Goal: Transaction & Acquisition: Purchase product/service

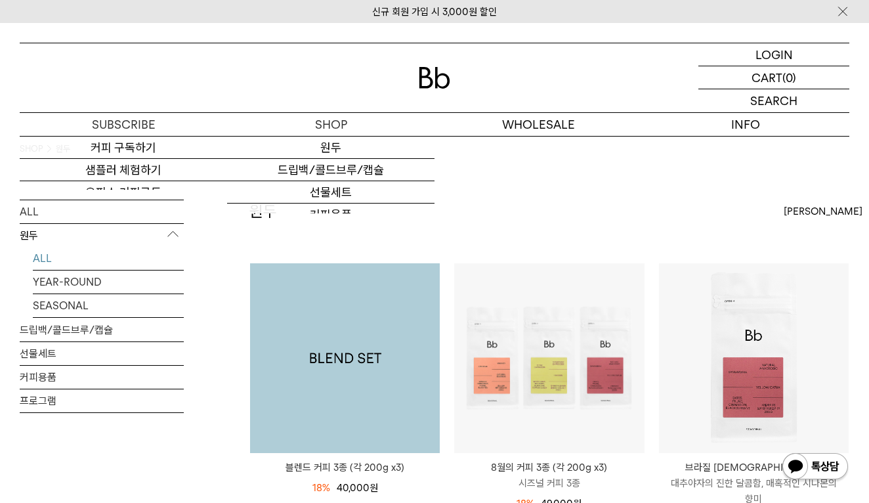
click at [327, 332] on img at bounding box center [345, 358] width 190 height 190
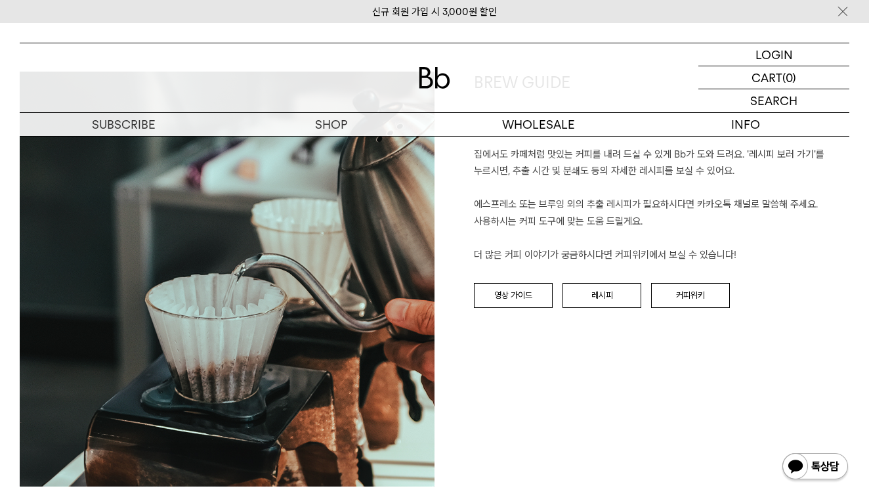
scroll to position [3178, 0]
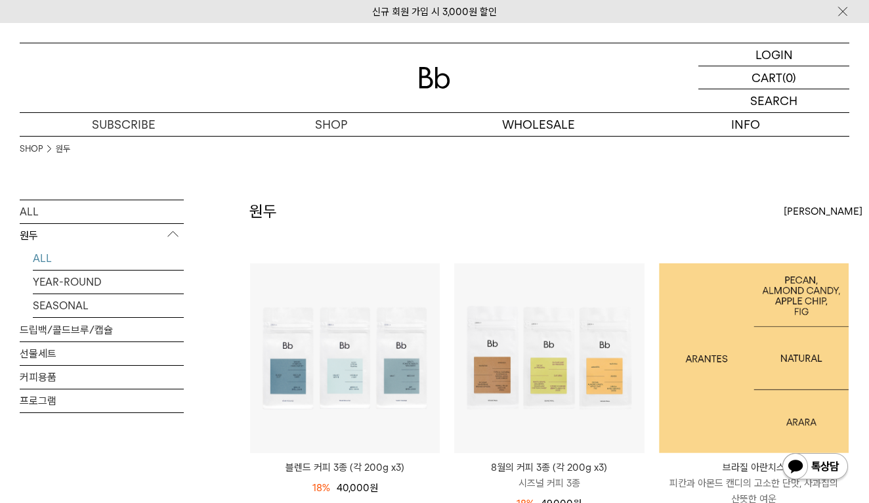
click at [716, 320] on img at bounding box center [754, 358] width 190 height 190
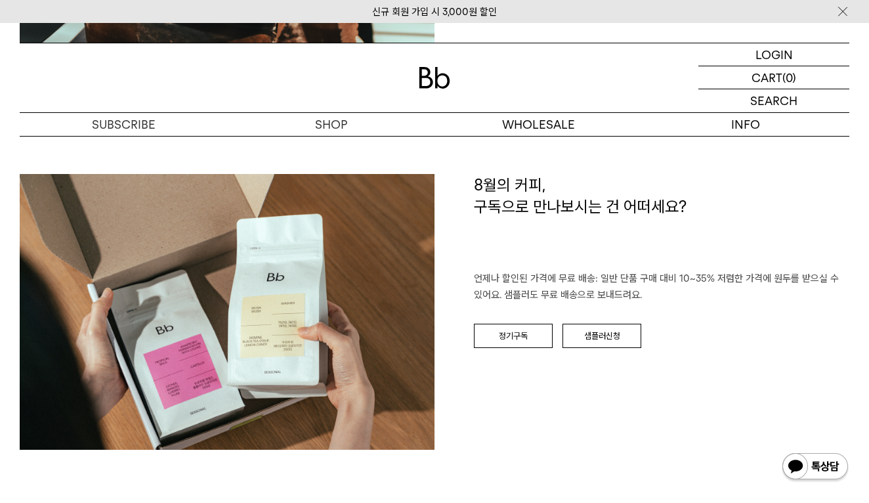
scroll to position [1836, 0]
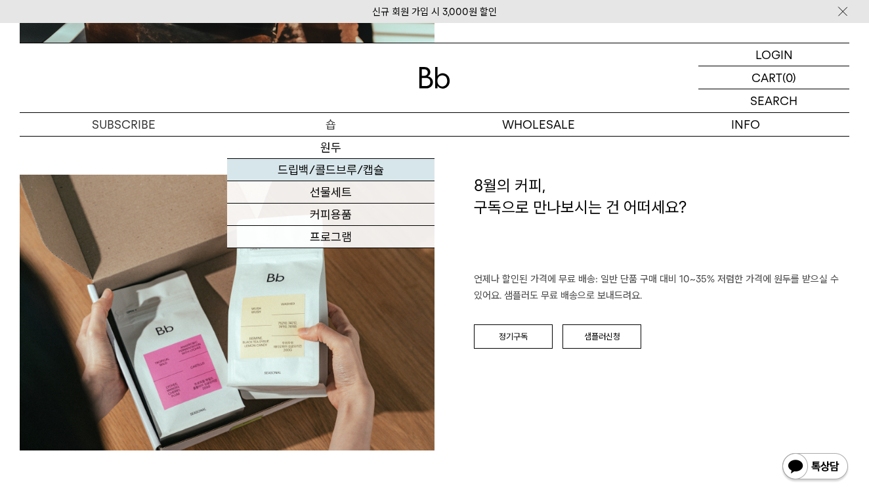
click at [362, 173] on link "드립백/콜드브루/캡슐" at bounding box center [330, 170] width 207 height 22
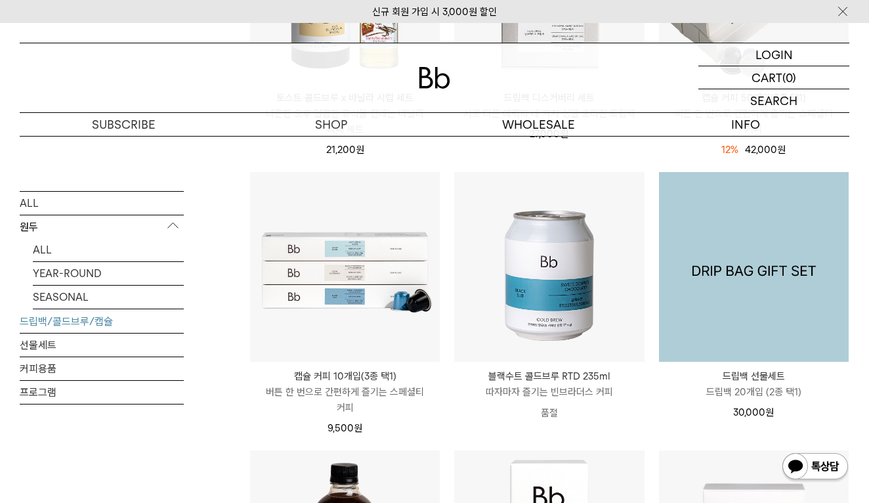
scroll to position [585, 0]
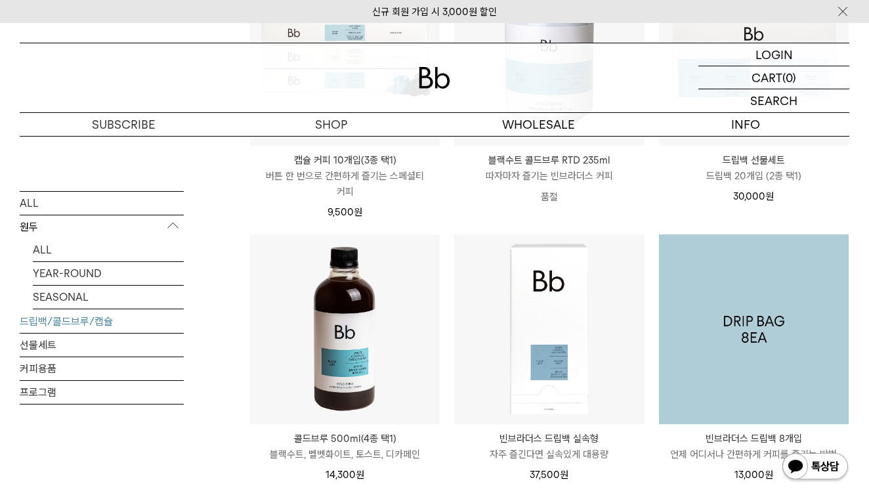
click at [765, 273] on img at bounding box center [754, 329] width 190 height 190
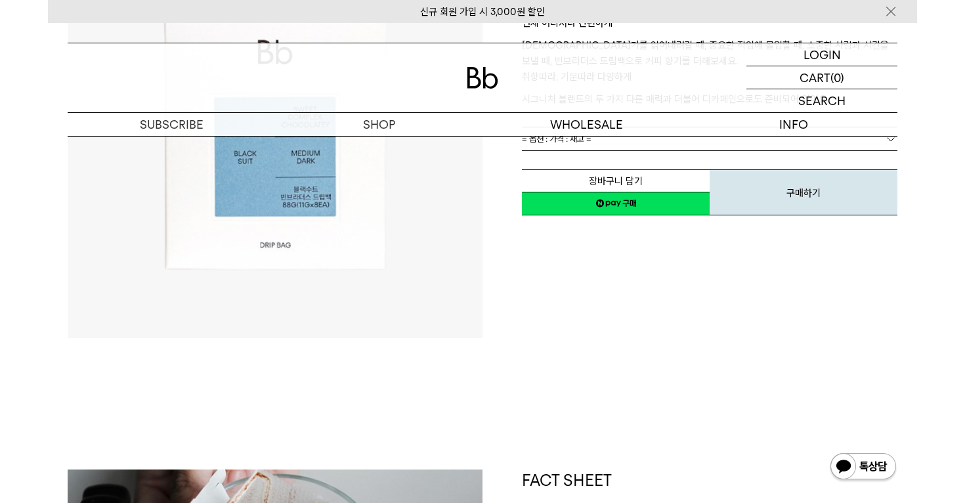
scroll to position [4, 0]
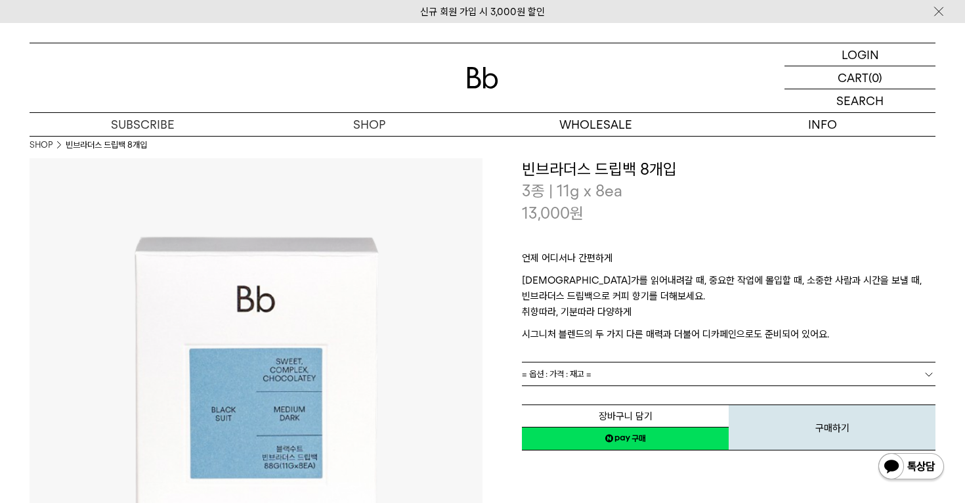
click at [230, 68] on div at bounding box center [483, 77] width 906 height 69
click at [243, 70] on div at bounding box center [483, 77] width 906 height 69
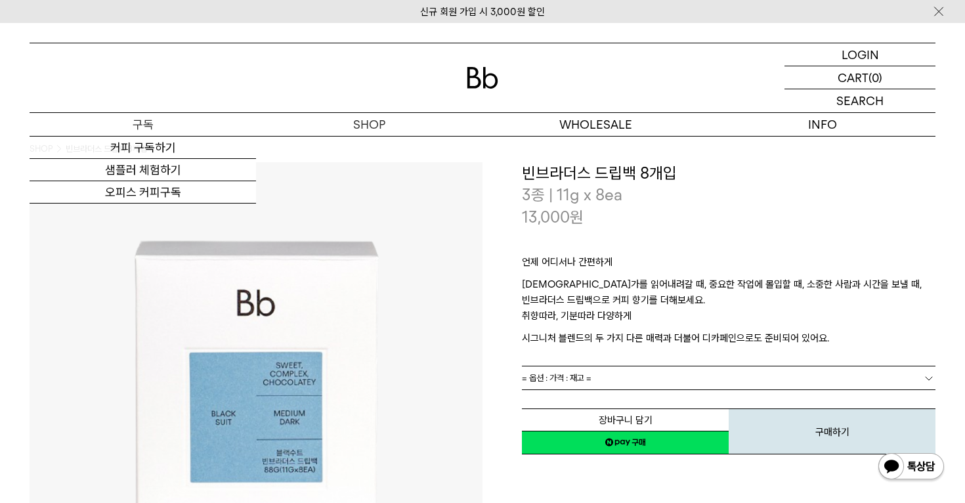
scroll to position [0, 0]
